Goal: Task Accomplishment & Management: Manage account settings

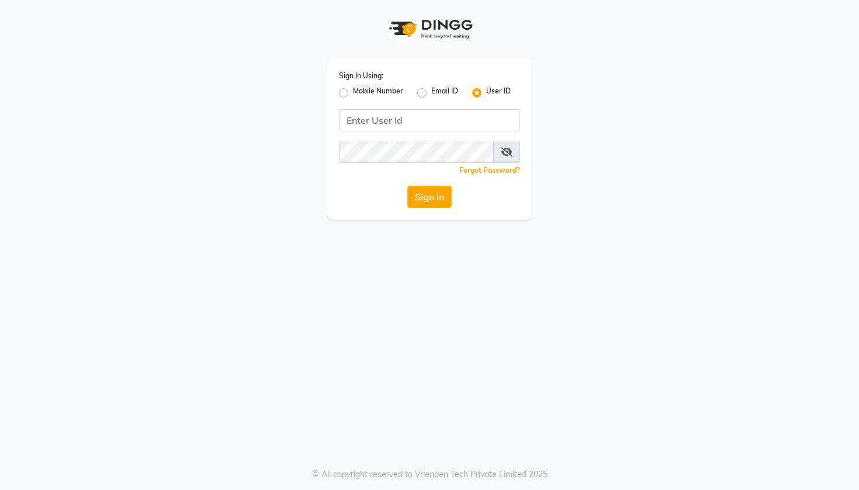
click at [353, 91] on label "Mobile Number" at bounding box center [378, 93] width 50 height 14
click at [353, 91] on input "Mobile Number" at bounding box center [357, 90] width 8 height 8
radio input "true"
radio input "false"
click at [426, 121] on input "Username" at bounding box center [449, 120] width 142 height 22
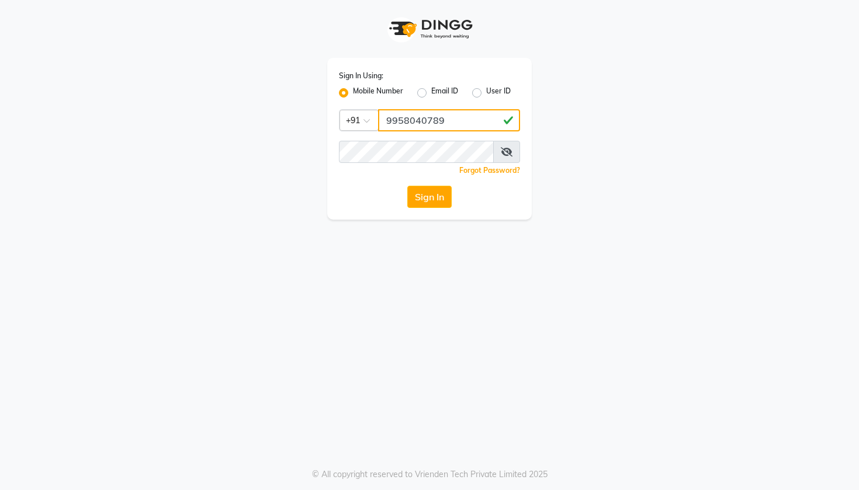
type input "9958040789"
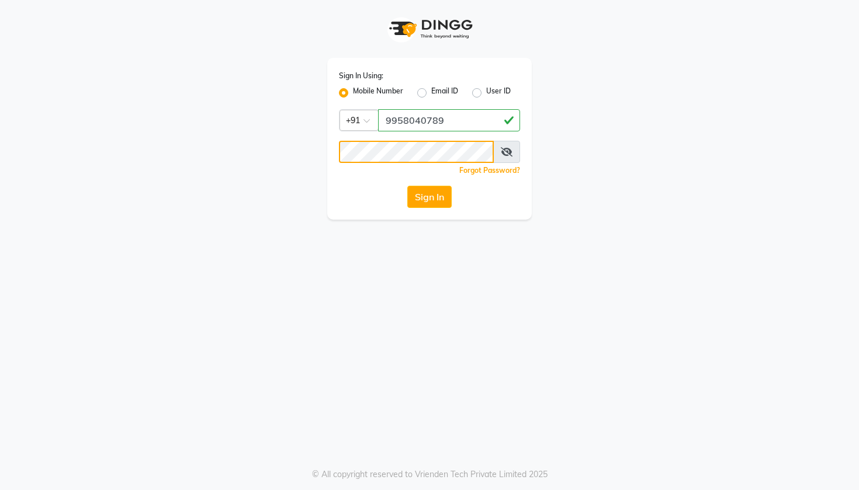
click at [429, 197] on button "Sign In" at bounding box center [429, 197] width 44 height 22
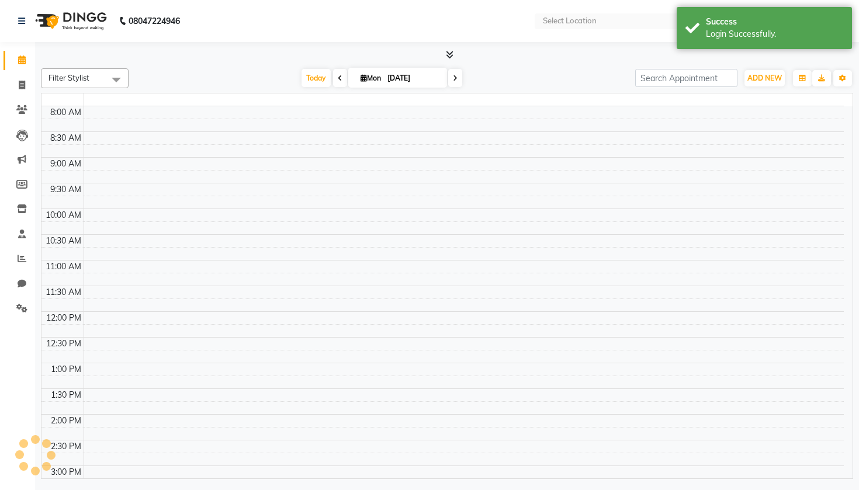
select select "en"
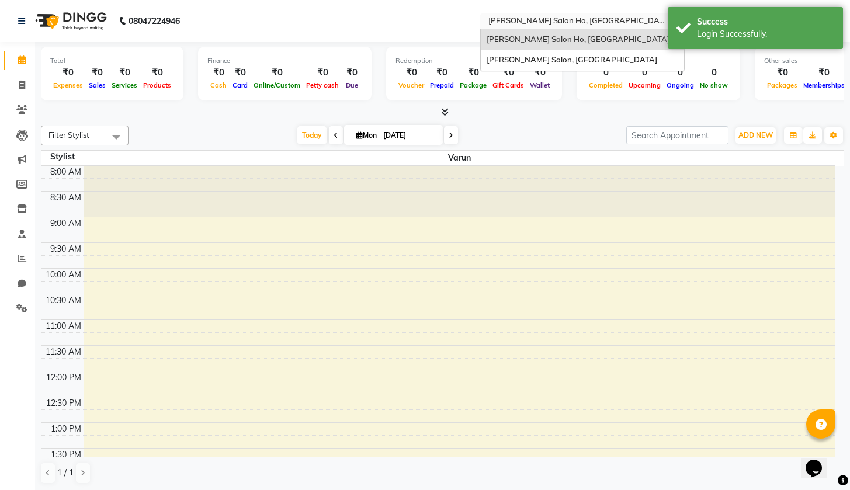
click at [668, 19] on span at bounding box center [675, 25] width 15 height 12
click at [501, 55] on div "[PERSON_NAME] Salon, [GEOGRAPHIC_DATA]" at bounding box center [582, 60] width 203 height 21
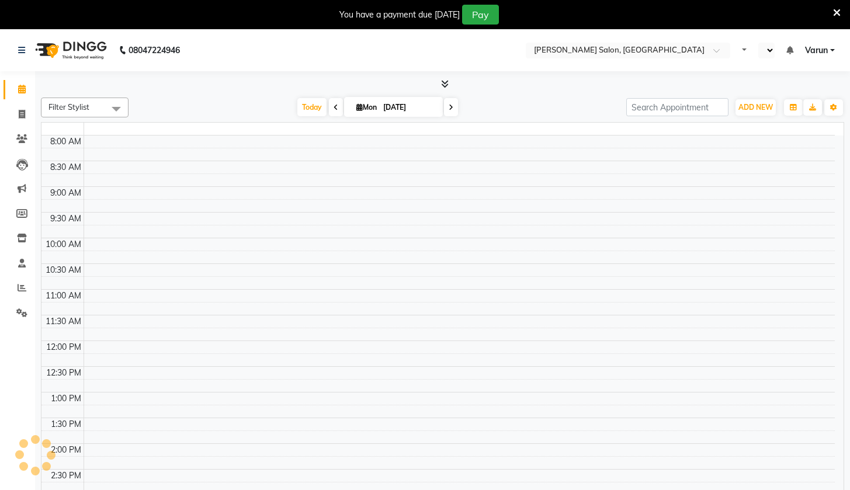
select select "en"
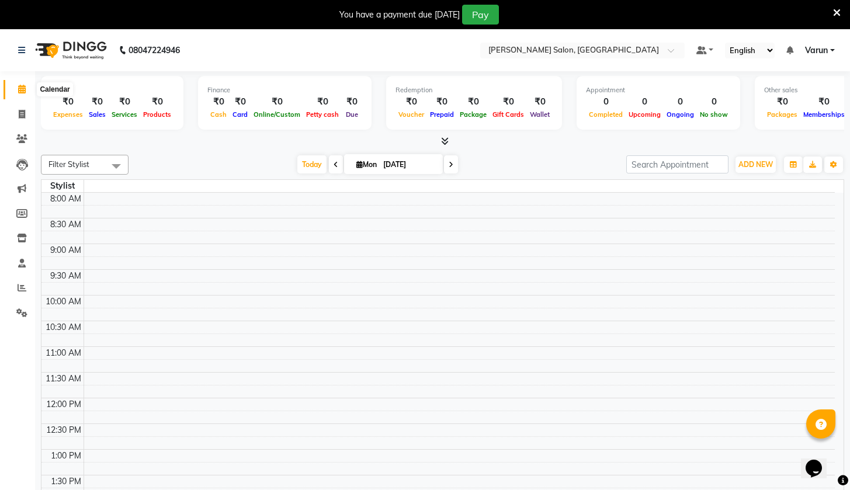
click at [17, 89] on span at bounding box center [22, 89] width 20 height 13
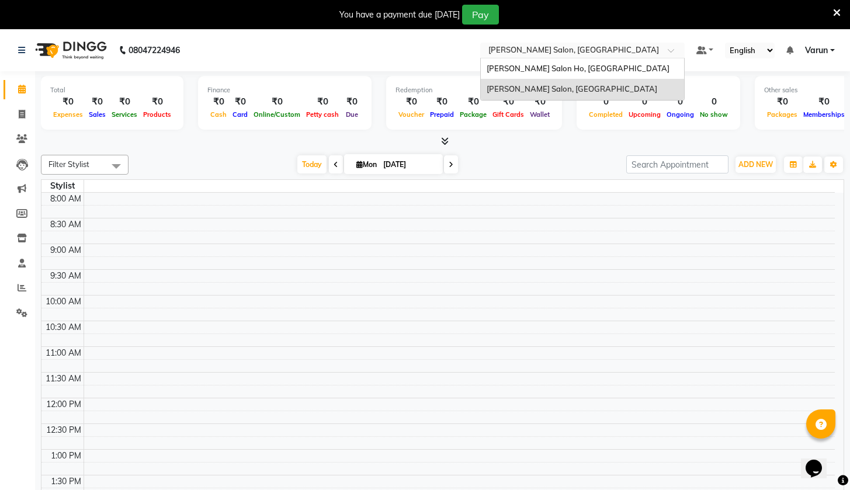
click at [486, 51] on input "text" at bounding box center [570, 52] width 169 height 12
